Goal: Task Accomplishment & Management: Use online tool/utility

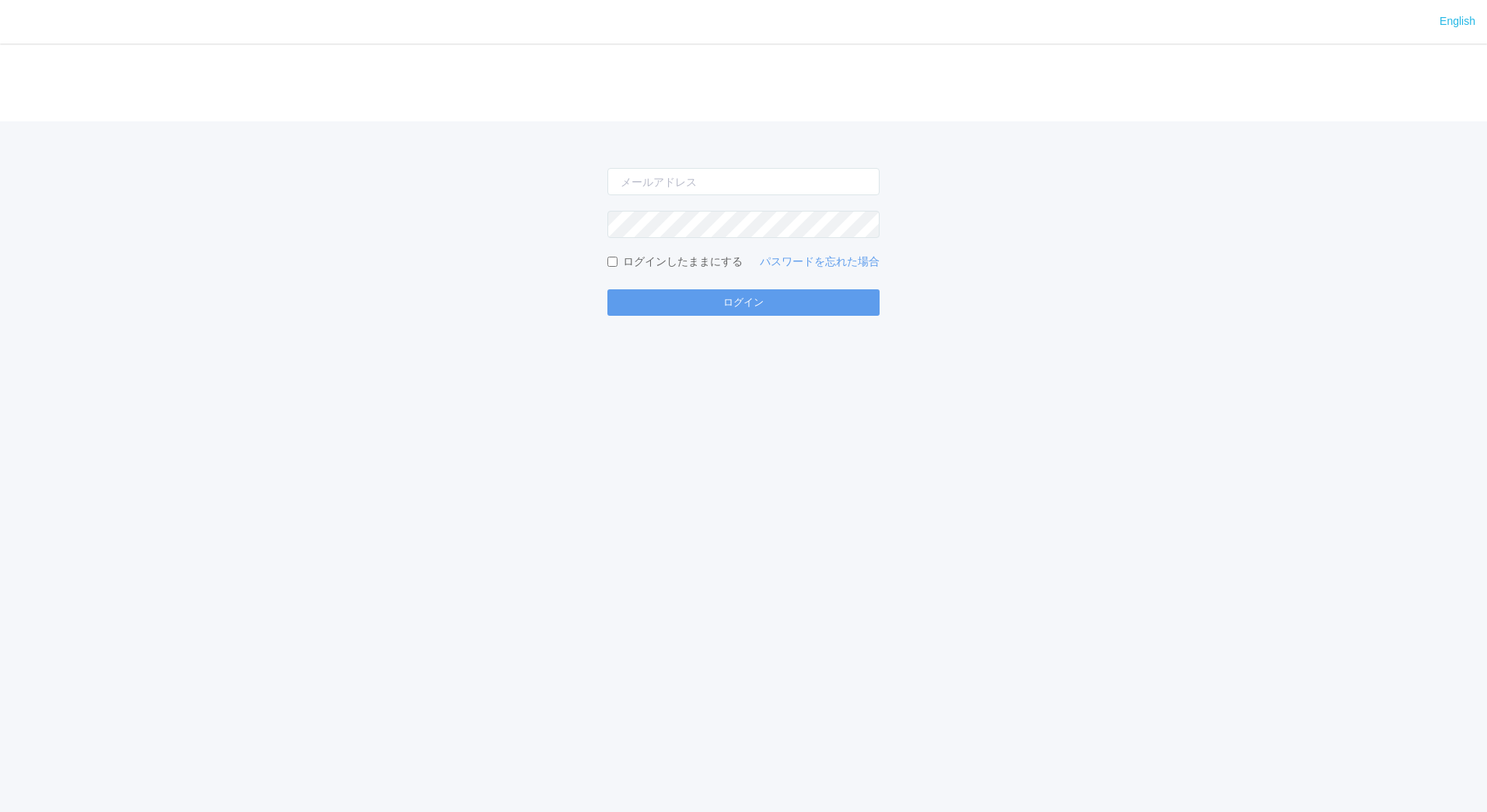
click at [1087, 256] on div "ログインしたままにする パスワードを忘れた場合 ログイン" at bounding box center [744, 218] width 1487 height 194
click at [660, 181] on input "email" at bounding box center [744, 181] width 272 height 27
click at [430, 247] on div "ログインしたままにする パスワードを忘れた場合 ログイン" at bounding box center [744, 218] width 1487 height 194
